Goal: Information Seeking & Learning: Learn about a topic

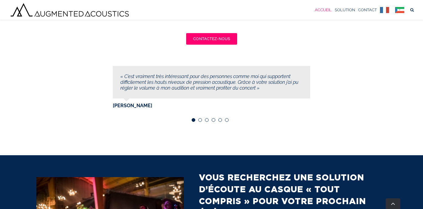
scroll to position [1867, 0]
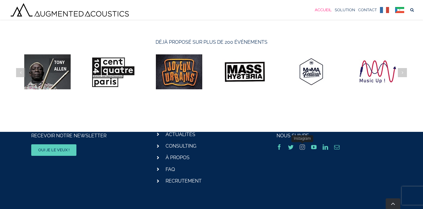
click at [302, 147] on link "instagram" at bounding box center [301, 146] width 5 height 5
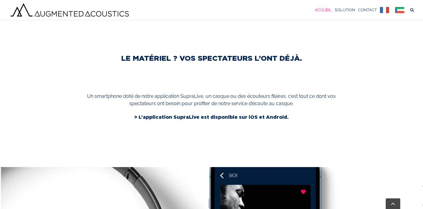
scroll to position [960, 0]
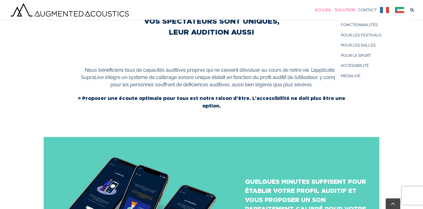
click at [342, 8] on span "SOLUTION" at bounding box center [345, 10] width 20 height 4
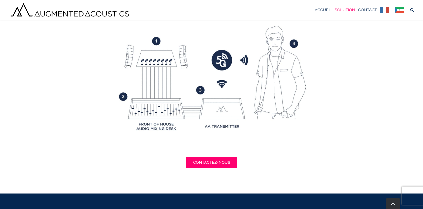
scroll to position [1074, 0]
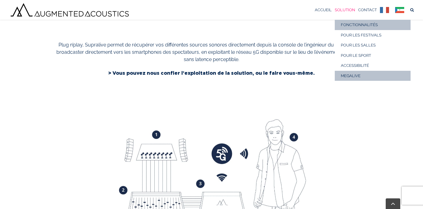
click at [351, 75] on span "MEGALIVE" at bounding box center [351, 75] width 20 height 5
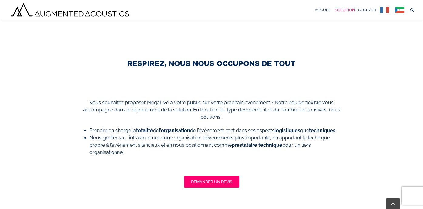
scroll to position [865, 0]
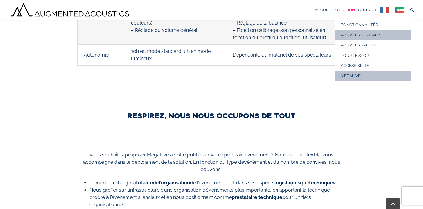
click at [354, 35] on span "POUR LES FESTIVALS" at bounding box center [361, 35] width 41 height 5
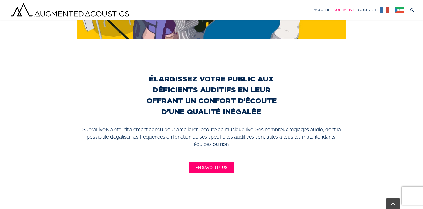
scroll to position [862, 0]
